Goal: Task Accomplishment & Management: Contribute content

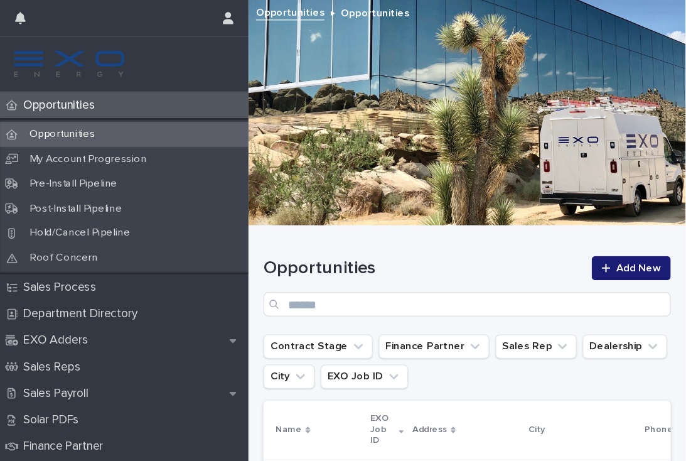
scroll to position [0, 8]
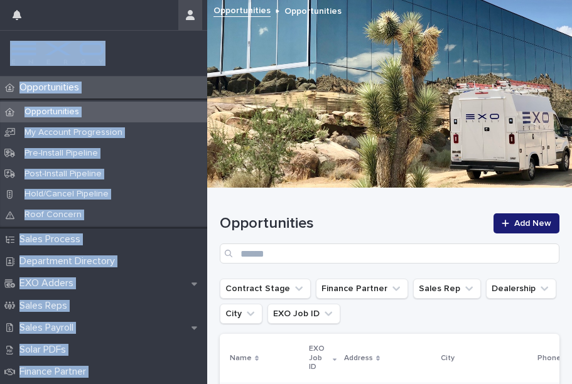
drag, startPoint x: 208, startPoint y: 11, endPoint x: 200, endPoint y: 9, distance: 7.6
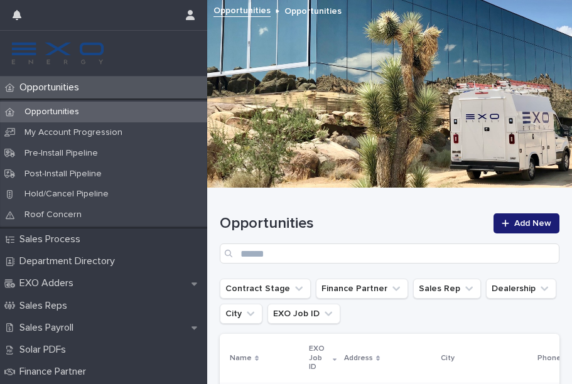
click at [255, 30] on div at bounding box center [389, 93] width 365 height 188
click at [199, 16] on button "button" at bounding box center [190, 15] width 24 height 30
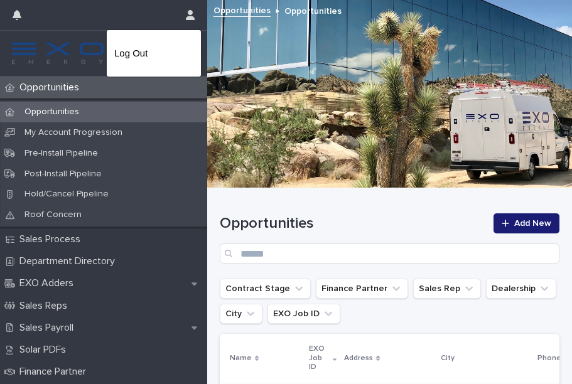
drag, startPoint x: 206, startPoint y: 1, endPoint x: 126, endPoint y: 21, distance: 83.4
click at [126, 21] on div at bounding box center [286, 192] width 572 height 384
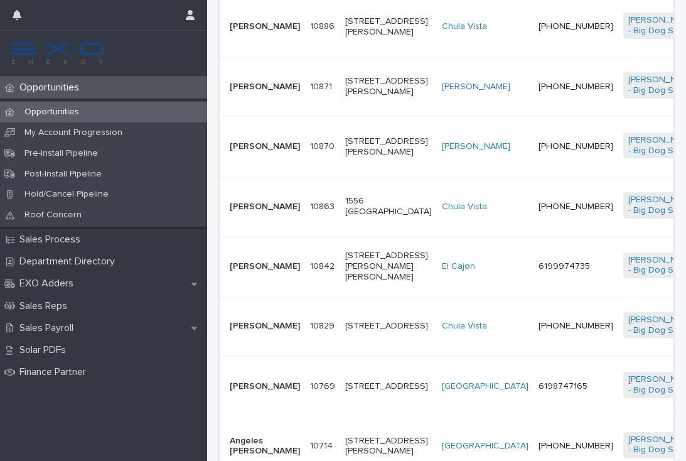
scroll to position [414, 0]
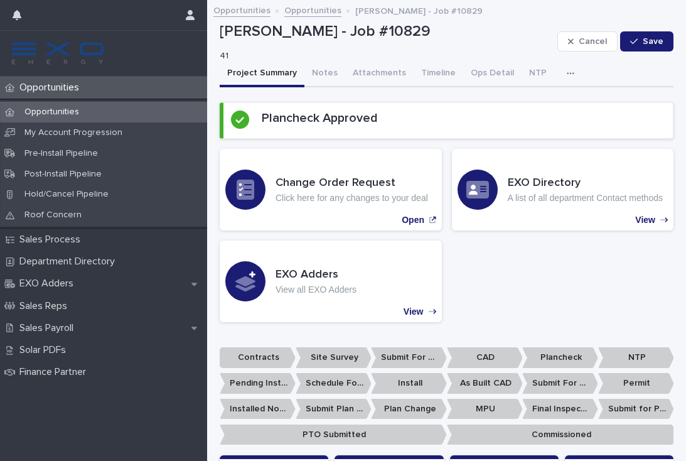
click at [54, 90] on p "Opportunities" at bounding box center [51, 88] width 75 height 12
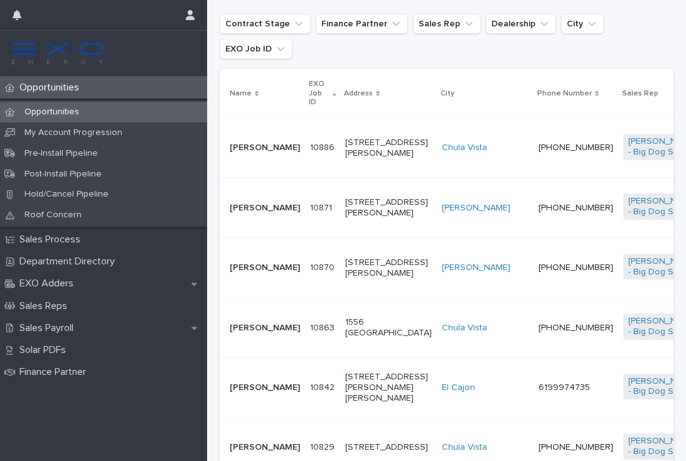
scroll to position [276, 0]
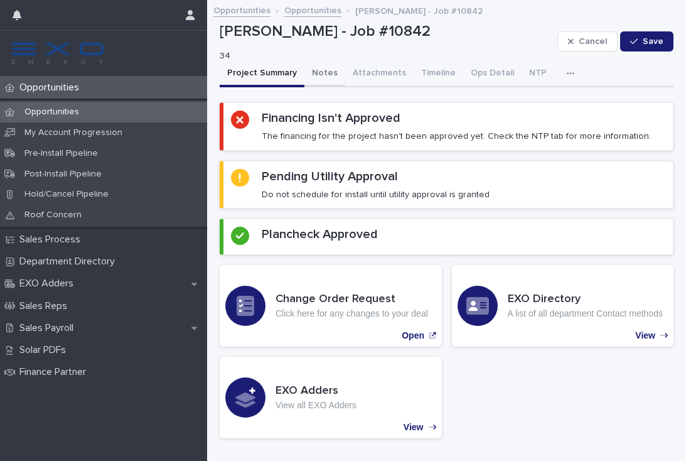
click at [321, 70] on button "Notes" at bounding box center [324, 74] width 41 height 26
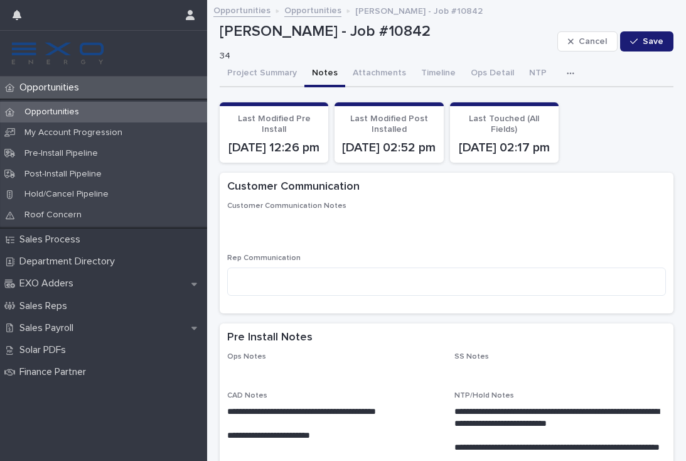
click at [49, 90] on p "Opportunities" at bounding box center [51, 88] width 75 height 12
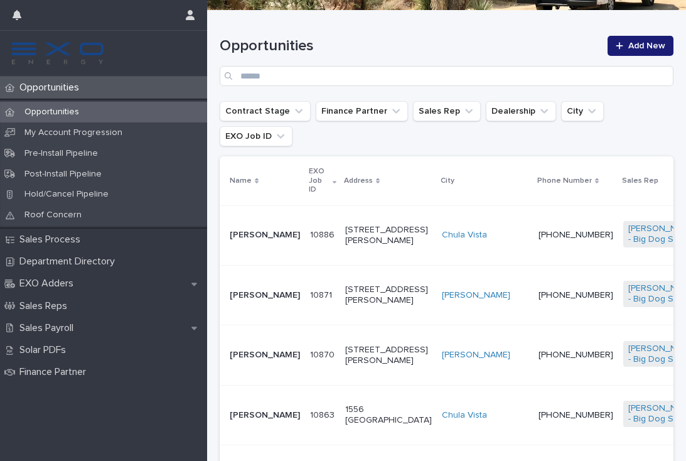
scroll to position [190, 0]
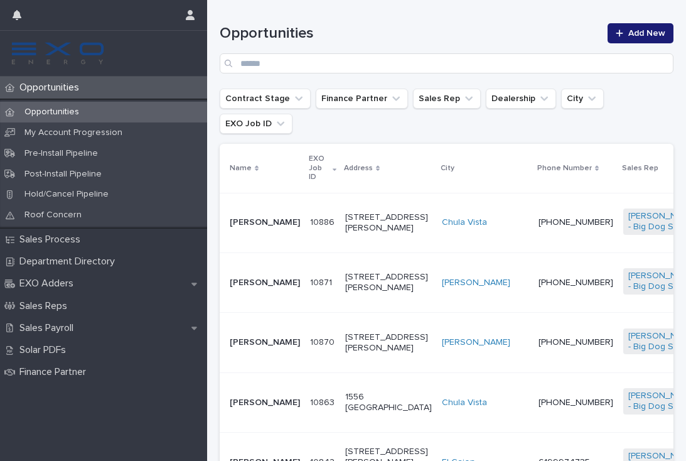
click at [533, 279] on td "[PHONE_NUMBER]" at bounding box center [575, 282] width 85 height 60
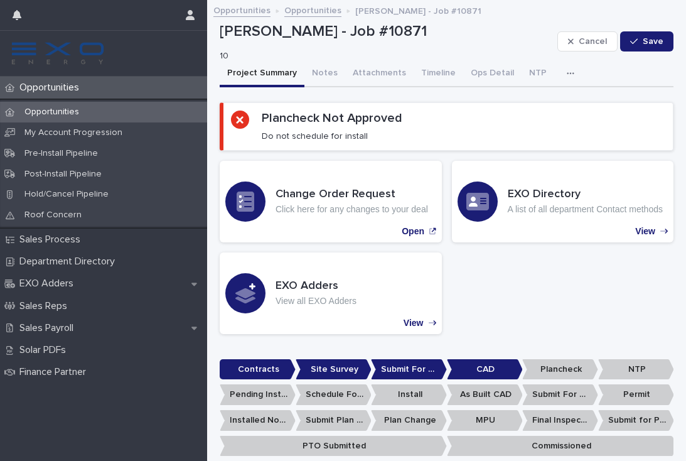
click at [567, 69] on icon "button" at bounding box center [571, 73] width 8 height 9
click at [540, 105] on button "Activity" at bounding box center [527, 106] width 83 height 19
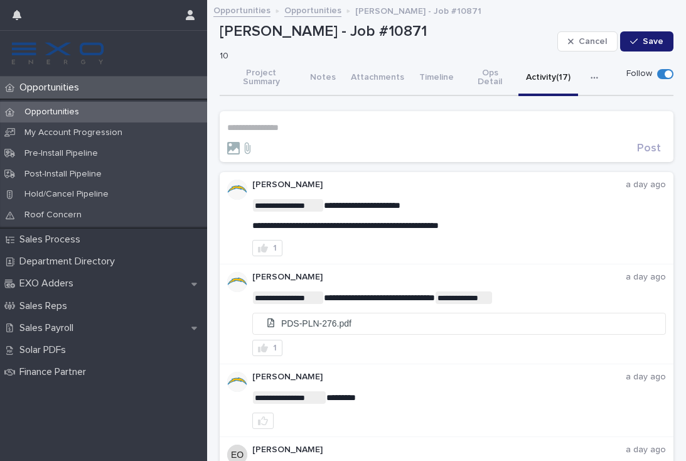
click at [292, 122] on p "**********" at bounding box center [446, 127] width 439 height 11
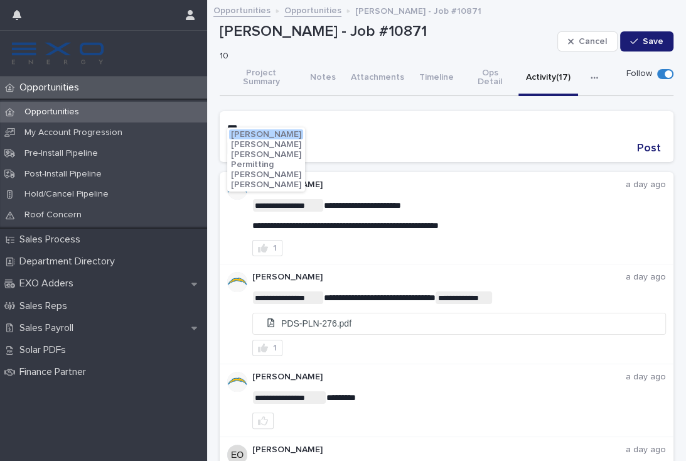
click at [280, 134] on span "[PERSON_NAME]" at bounding box center [266, 134] width 70 height 9
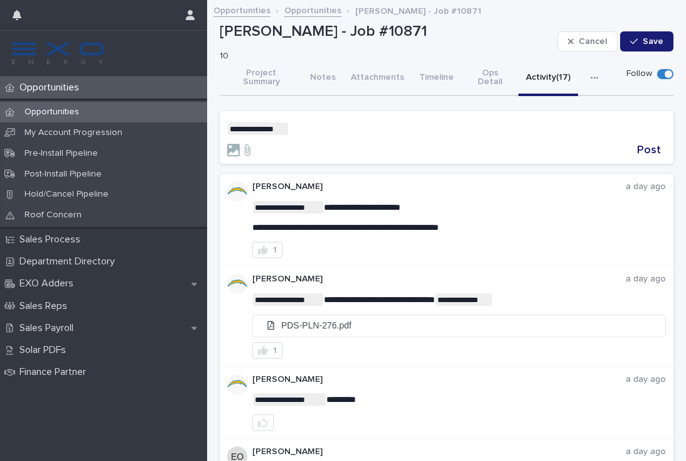
click at [351, 124] on p "**********" at bounding box center [446, 128] width 439 height 13
click at [345, 144] on div at bounding box center [429, 150] width 405 height 13
click at [355, 137] on span "[PERSON_NAME]" at bounding box center [329, 135] width 70 height 9
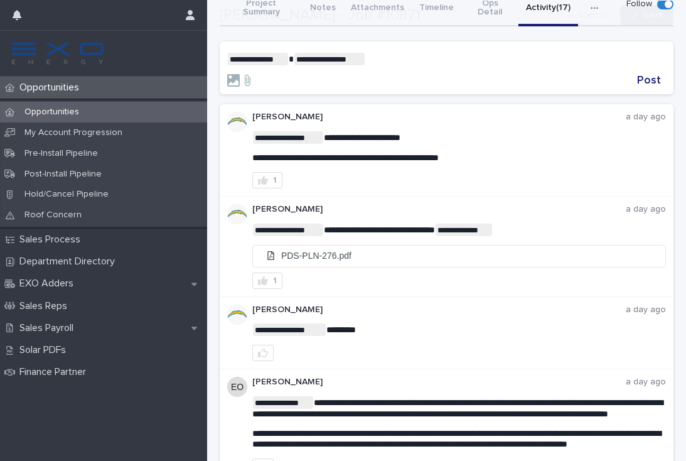
scroll to position [72, 0]
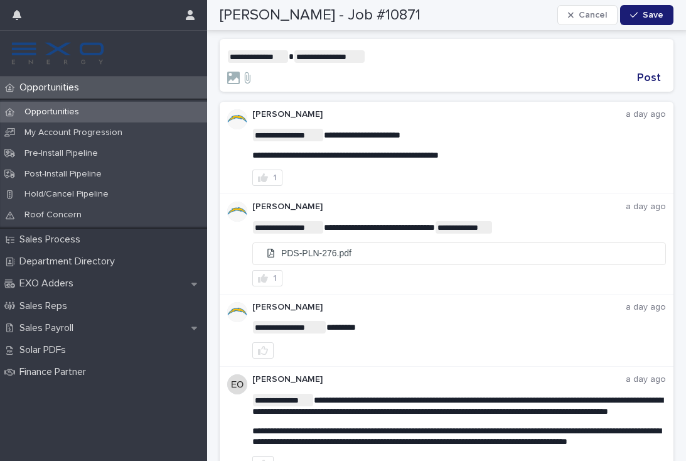
click at [419, 50] on p "**********" at bounding box center [446, 56] width 439 height 13
click at [433, 67] on span "[PERSON_NAME]" at bounding box center [403, 63] width 70 height 9
click at [477, 51] on p "**********" at bounding box center [446, 56] width 439 height 13
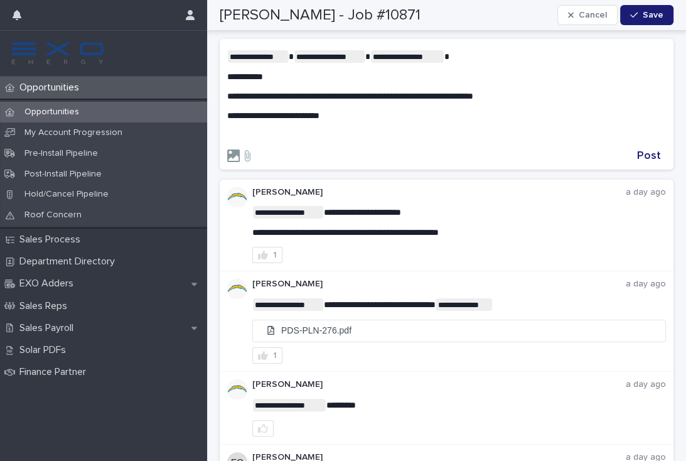
click at [227, 149] on icon at bounding box center [233, 155] width 13 height 13
click at [227, 149] on input "file" at bounding box center [227, 149] width 0 height 0
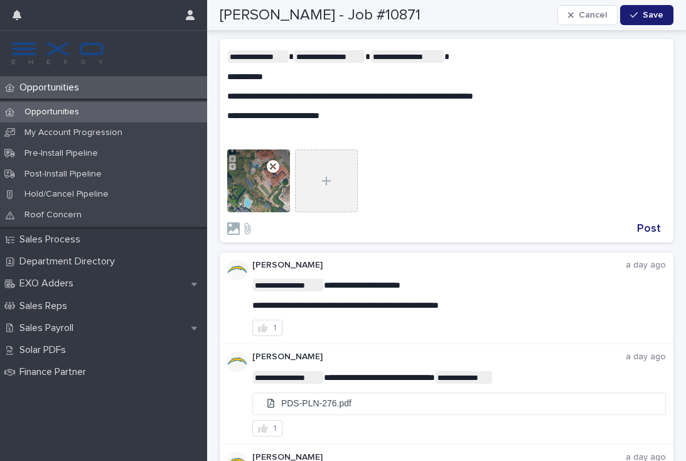
click at [326, 183] on div at bounding box center [326, 180] width 63 height 63
click at [295, 149] on input "file" at bounding box center [295, 149] width 0 height 0
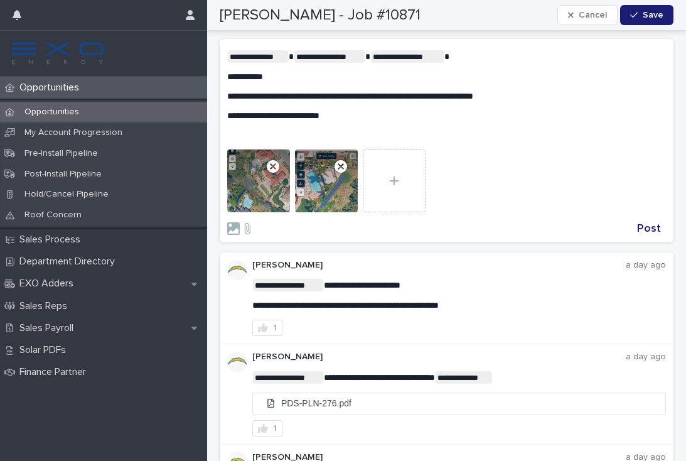
click at [530, 92] on div "**********" at bounding box center [446, 95] width 439 height 90
click at [650, 223] on span "Post" at bounding box center [649, 228] width 24 height 11
